Goal: Task Accomplishment & Management: Complete application form

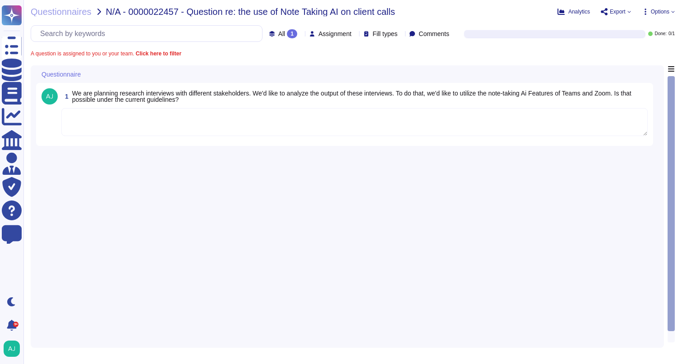
click at [78, 18] on div "Questionnaires N/A - 0000022457 - Question re: the use of Note Taking AI on cli…" at bounding box center [352, 182] width 659 height 364
click at [70, 11] on span "Questionnaires" at bounding box center [61, 11] width 61 height 9
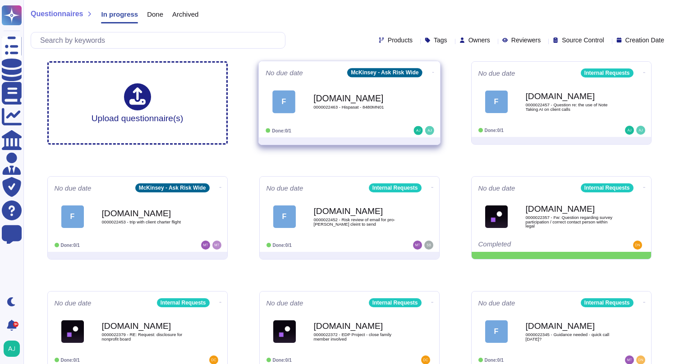
click at [432, 72] on icon at bounding box center [433, 72] width 2 height 0
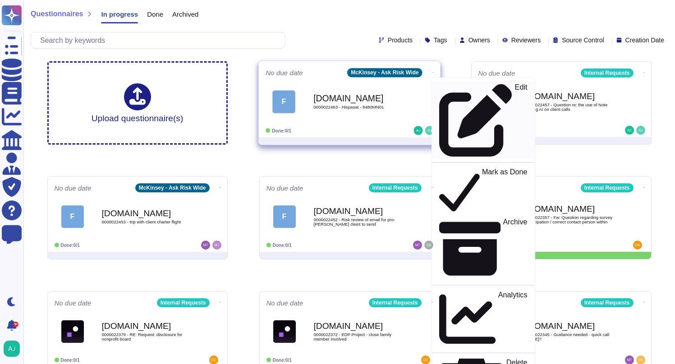
click at [515, 90] on p "Edit" at bounding box center [521, 120] width 13 height 73
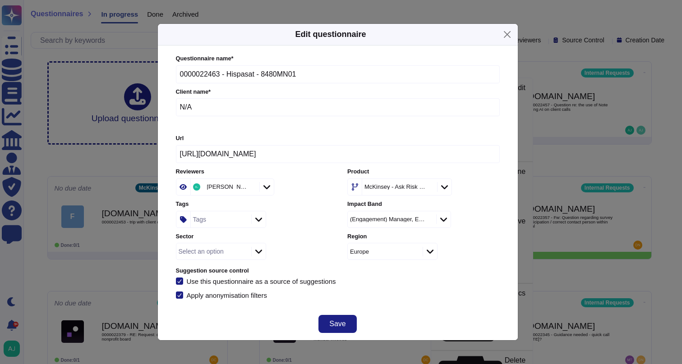
click at [233, 107] on input "N/A" at bounding box center [338, 107] width 324 height 18
type input "N"
type input "Naver Corporation"
click at [261, 254] on icon at bounding box center [258, 251] width 7 height 9
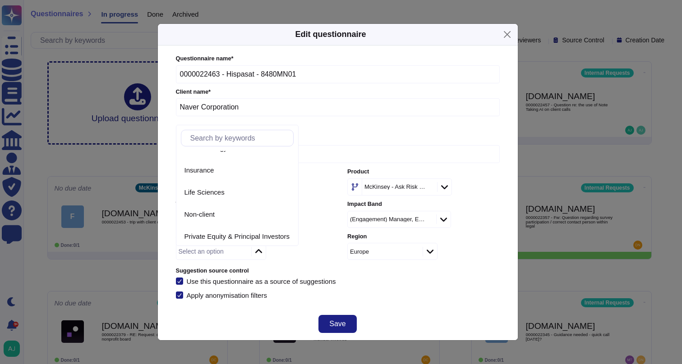
scroll to position [151, 0]
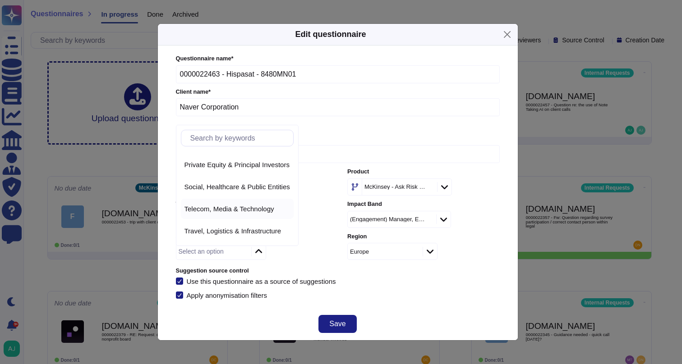
click at [226, 208] on span "Telecom, Media & Technology" at bounding box center [229, 209] width 90 height 8
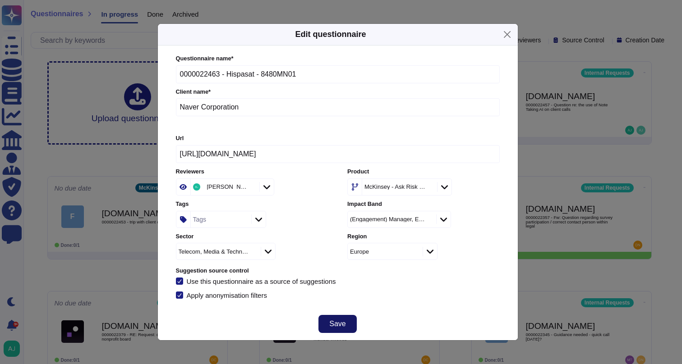
click at [339, 325] on span "Save" at bounding box center [337, 324] width 16 height 7
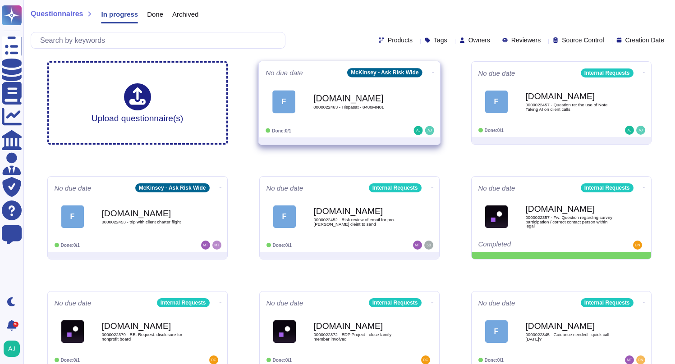
click at [409, 104] on span "F Force.com 0000022463 - Hispasat - 8480MN01" at bounding box center [350, 101] width 168 height 37
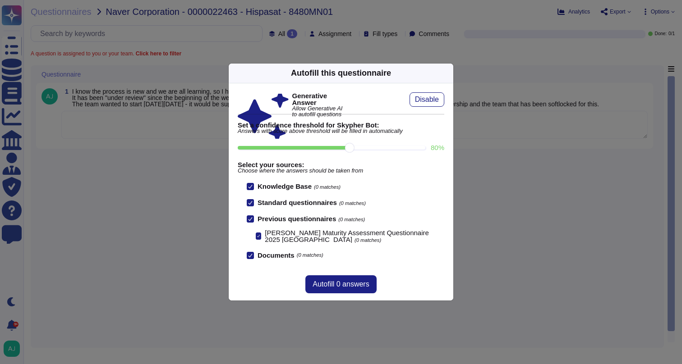
click at [110, 230] on div "Autofill this questionnaire Generative Answer Allow Generative AI to autofill q…" at bounding box center [341, 182] width 682 height 364
click at [448, 73] on icon at bounding box center [448, 73] width 0 height 0
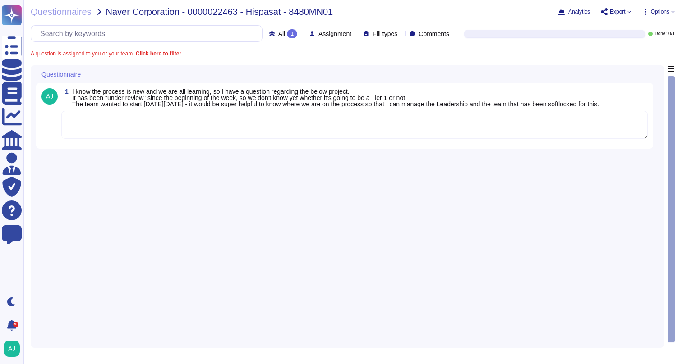
click at [169, 118] on textarea at bounding box center [354, 125] width 586 height 28
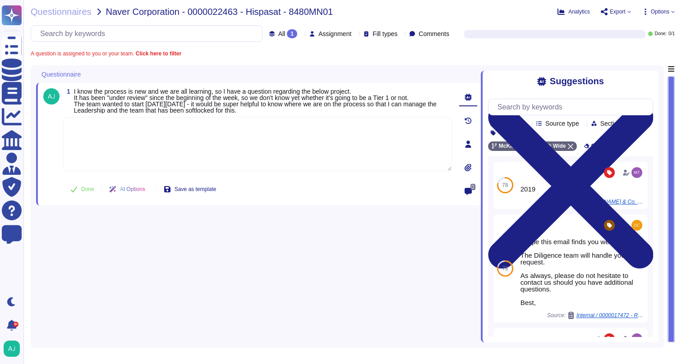
paste textarea "Thank you for reaching out to our Ask Risk. For a Tier Unknown engagement the D…"
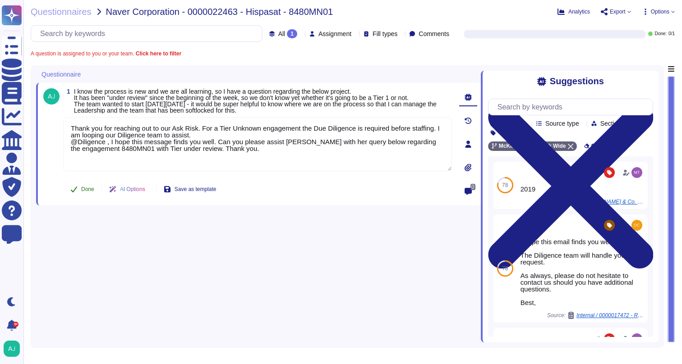
type textarea "Thank you for reaching out to our Ask Risk. For a Tier Unknown engagement the D…"
click at [87, 194] on button "Done" at bounding box center [82, 189] width 38 height 18
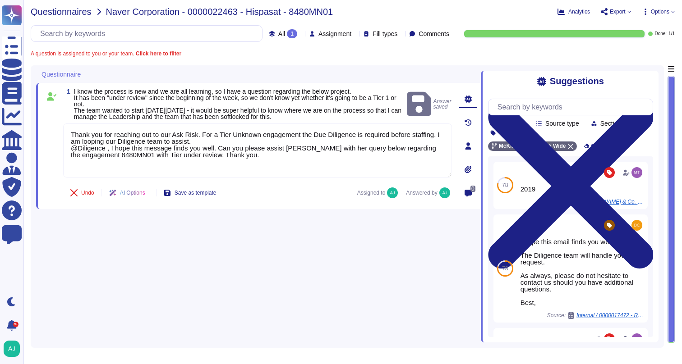
click at [60, 9] on span "Questionnaires" at bounding box center [61, 11] width 61 height 9
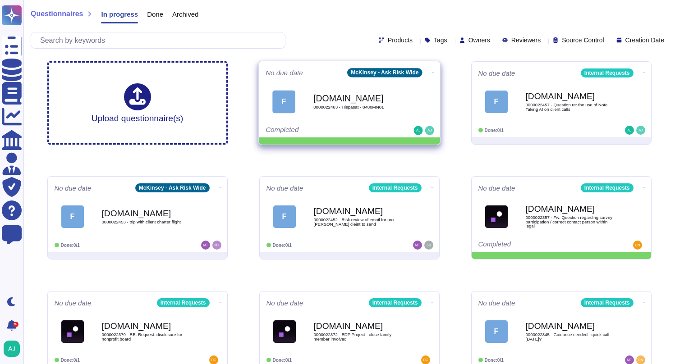
click at [432, 72] on icon at bounding box center [433, 72] width 2 height 2
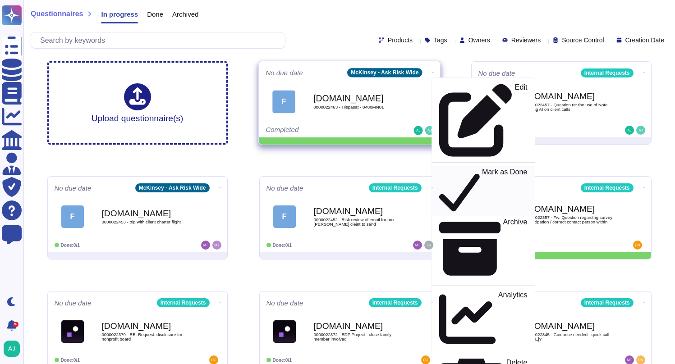
click at [482, 169] on p "Mark as Done" at bounding box center [505, 192] width 46 height 46
